Goal: Task Accomplishment & Management: Use online tool/utility

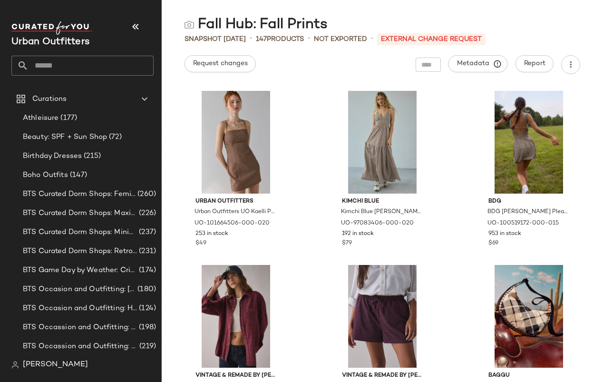
click at [314, 244] on div "Urban Outfitters Urban Outfitters UO Kaelli Plaid Square Neck Cami Mini Dress i…" at bounding box center [382, 234] width 441 height 296
click at [302, 109] on div "Urban Outfitters Urban Outfitters UO Kaelli Plaid Square Neck Cami Mini Dress i…" at bounding box center [382, 234] width 441 height 296
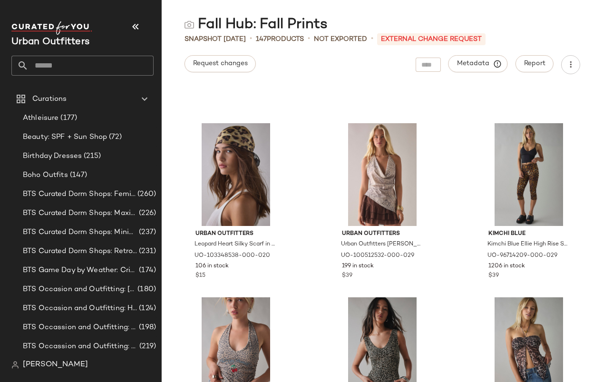
scroll to position [1310, 0]
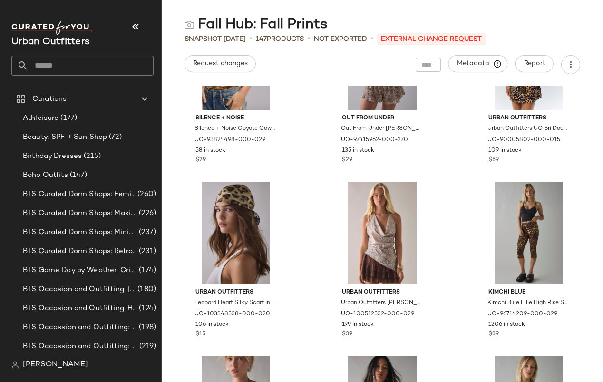
click at [125, 64] on input "text" at bounding box center [91, 66] width 125 height 20
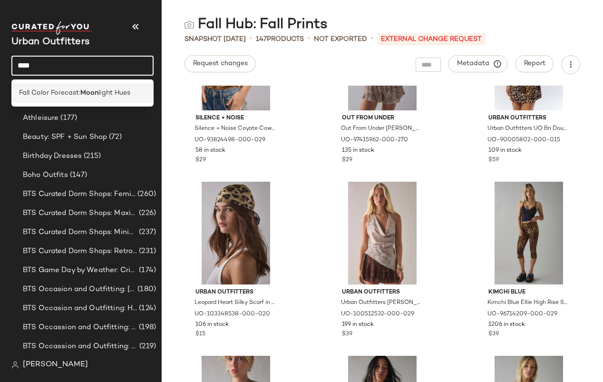
type input "****"
click at [115, 92] on span "light Hues" at bounding box center [114, 93] width 32 height 10
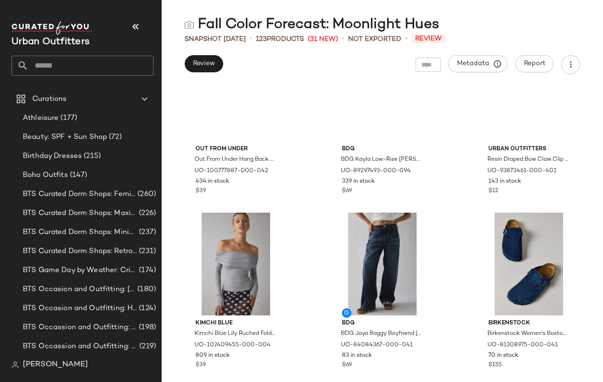
scroll to position [680, 0]
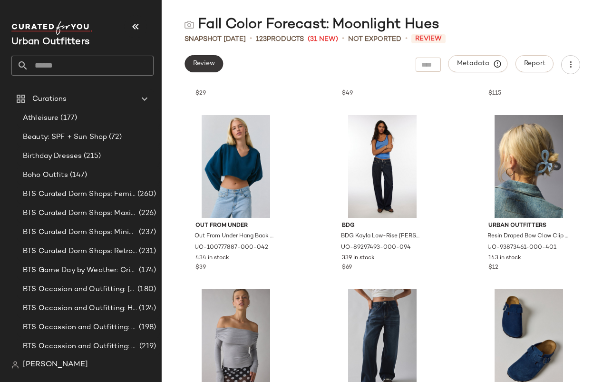
click at [208, 69] on button "Review" at bounding box center [204, 63] width 39 height 17
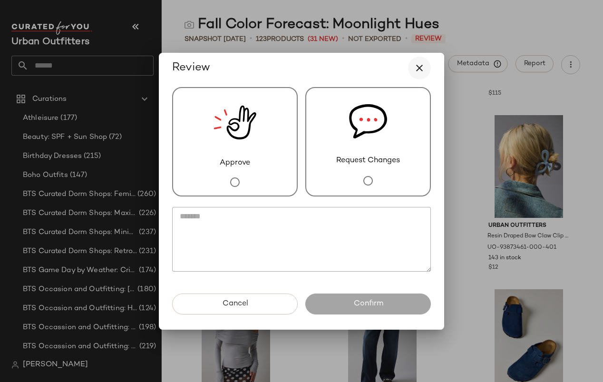
click at [421, 67] on icon "button" at bounding box center [419, 67] width 11 height 11
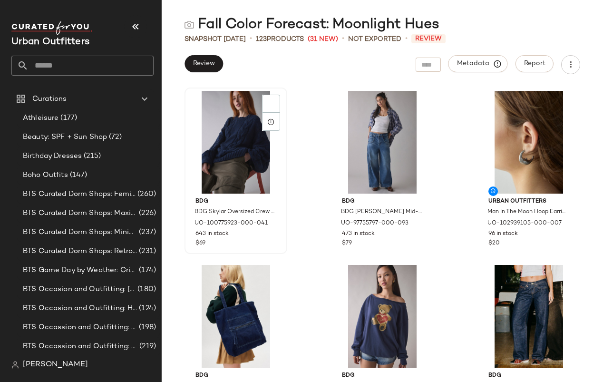
scroll to position [0, 0]
click at [207, 67] on span "Review" at bounding box center [204, 64] width 22 height 8
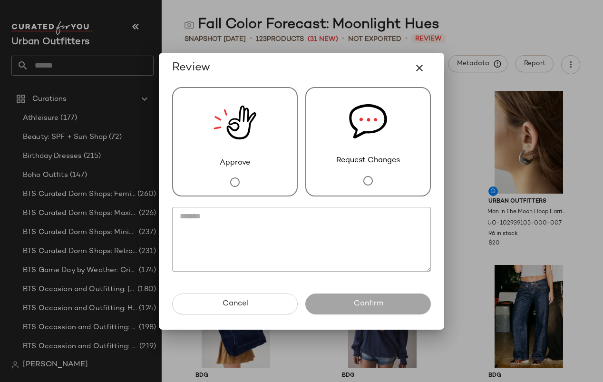
click at [234, 118] on img at bounding box center [235, 122] width 43 height 69
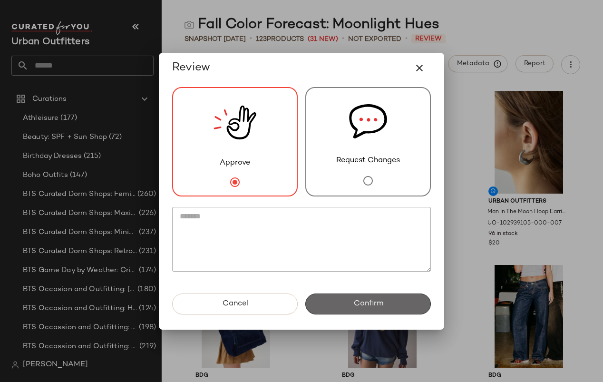
click at [360, 301] on span "Confirm" at bounding box center [368, 303] width 30 height 9
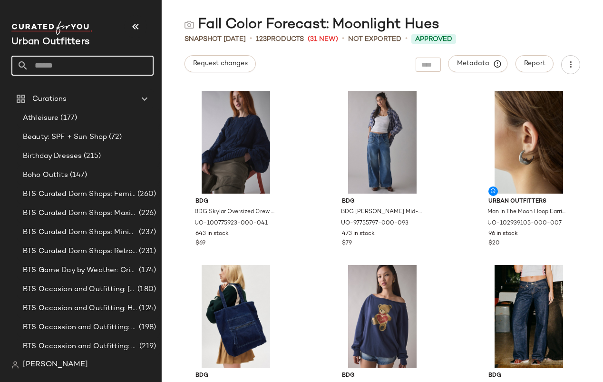
click at [100, 70] on input "text" at bounding box center [91, 66] width 125 height 20
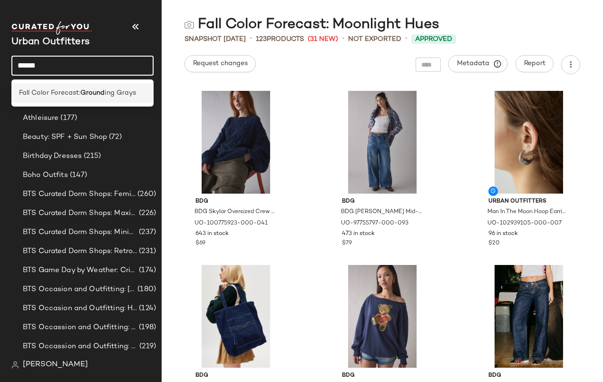
type input "******"
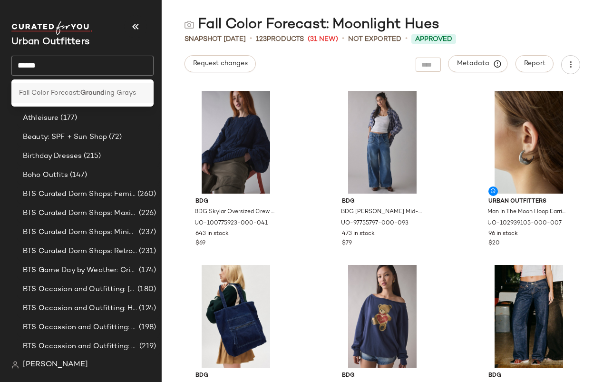
click at [96, 92] on b "Ground" at bounding box center [92, 93] width 24 height 10
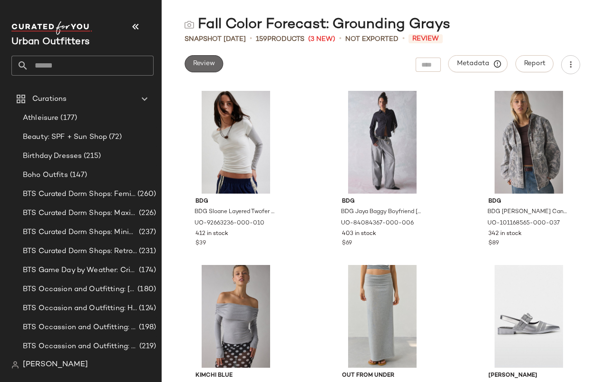
click at [207, 63] on span "Review" at bounding box center [204, 64] width 22 height 8
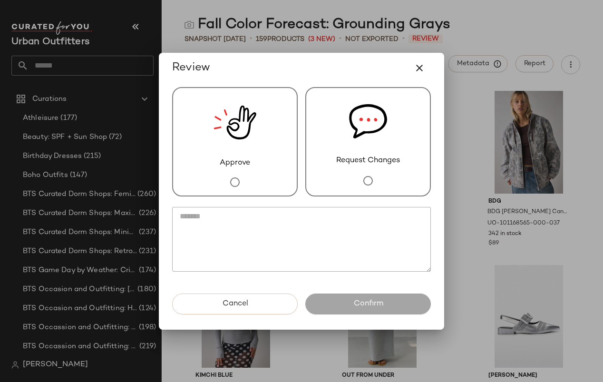
click at [242, 125] on img at bounding box center [235, 122] width 43 height 69
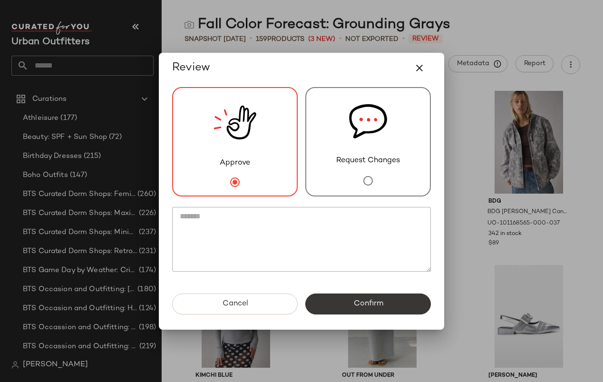
click at [343, 303] on button "Confirm" at bounding box center [368, 304] width 126 height 21
